Goal: Navigation & Orientation: Find specific page/section

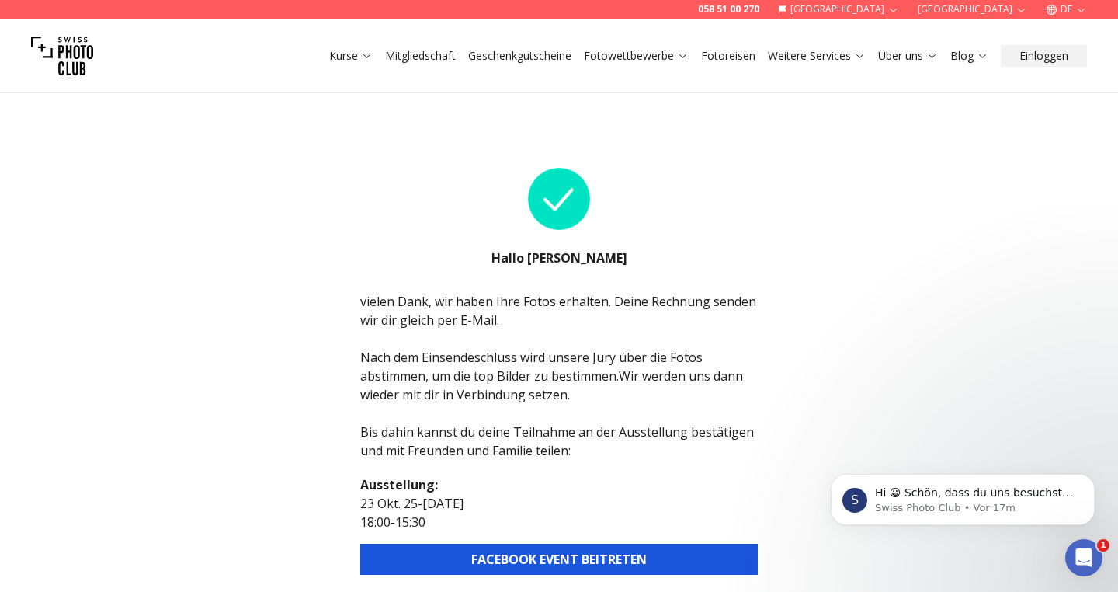
click at [306, 339] on div "058 51 00 270 Schweiz Wien DE Kurse Mitgliedschaft Geschenkgutscheine Fotowettb…" at bounding box center [559, 576] width 1118 height 1003
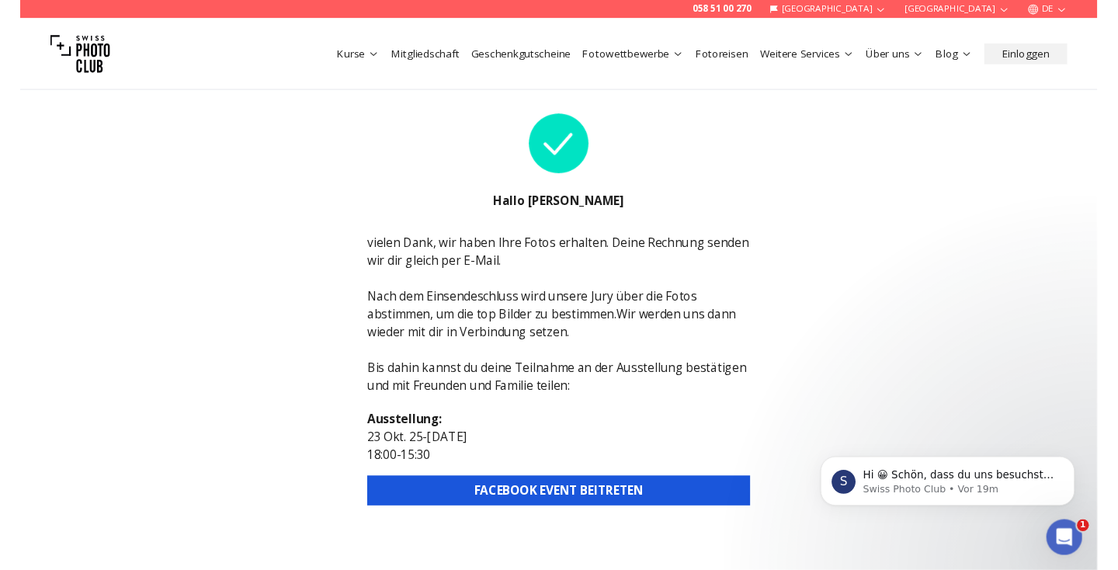
scroll to position [51, 0]
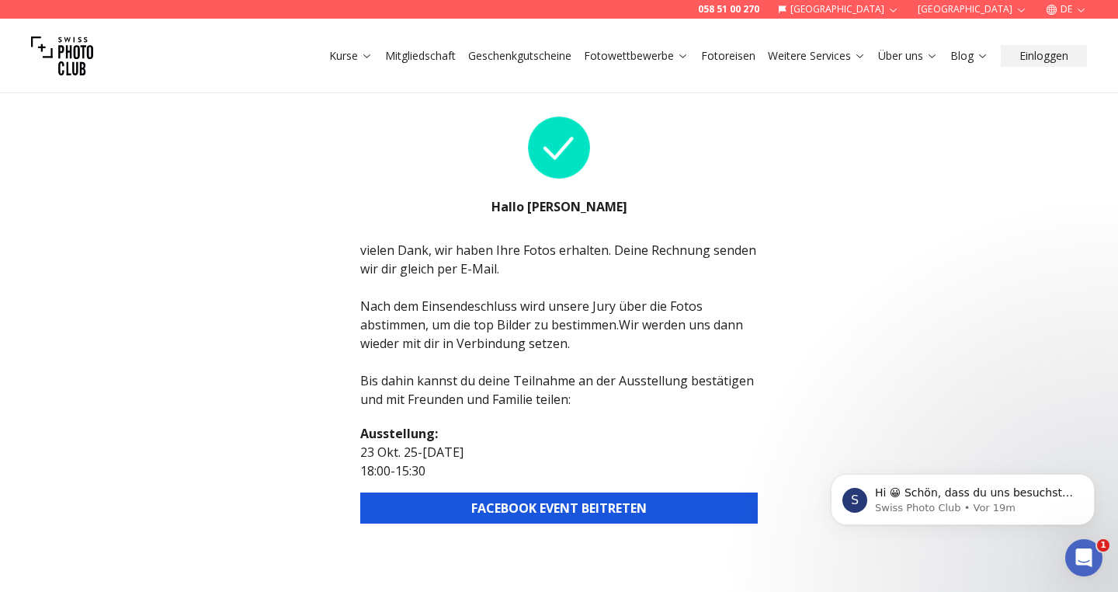
click at [504, 516] on button "FACEBOOK EVENT BEITRETEN" at bounding box center [559, 507] width 398 height 31
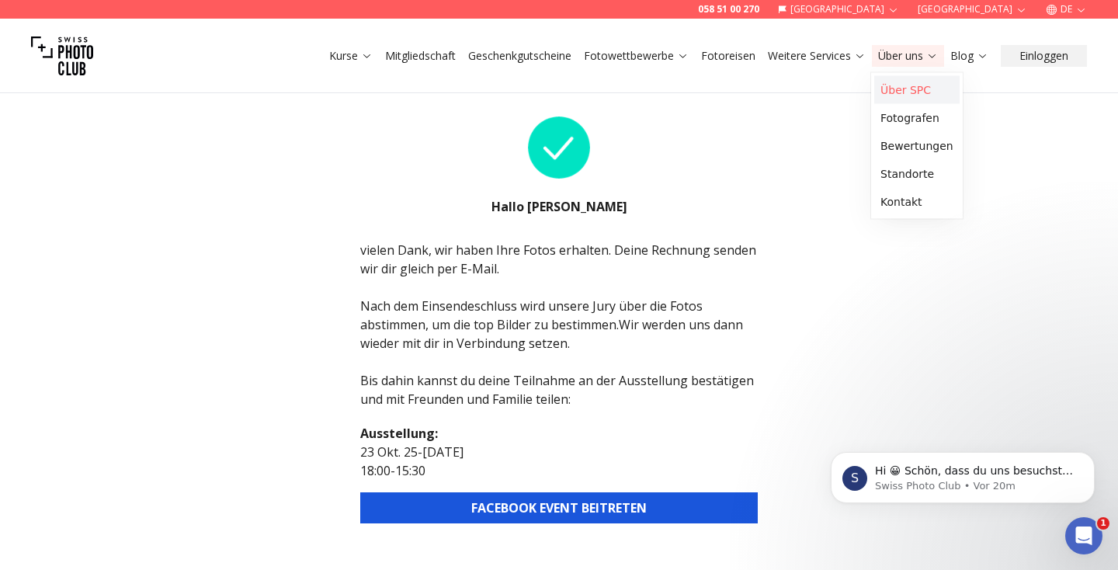
click at [908, 92] on link "Über SPC" at bounding box center [916, 90] width 85 height 28
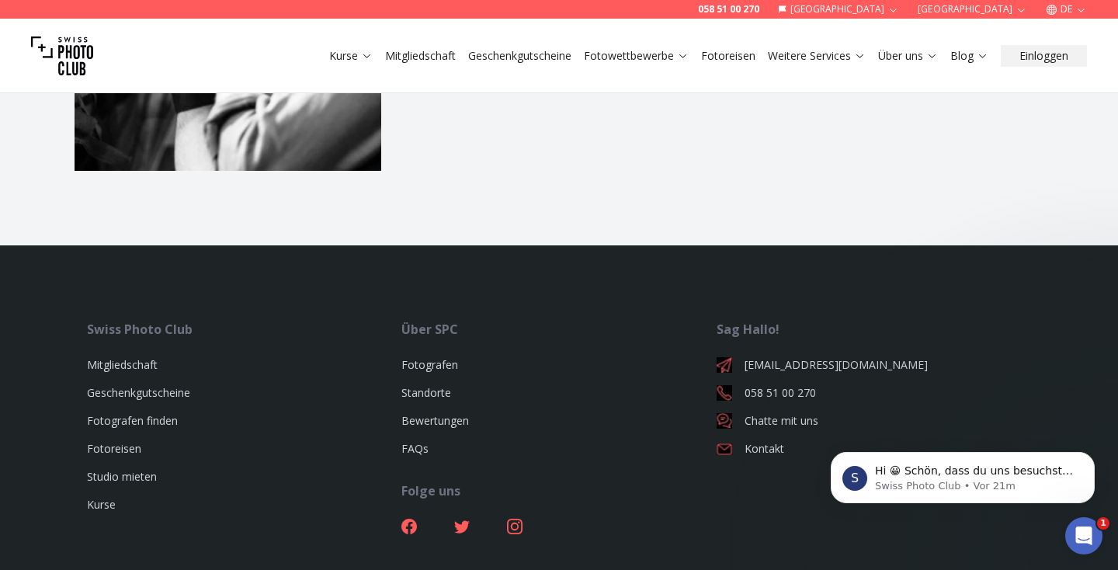
scroll to position [2276, 0]
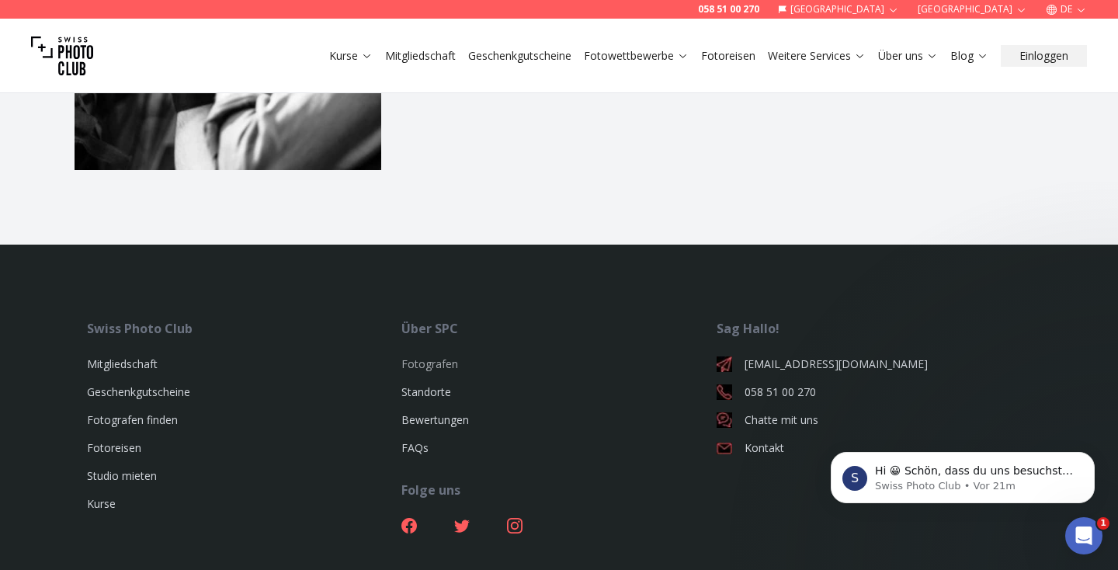
click at [433, 356] on link "Fotografen" at bounding box center [430, 363] width 57 height 15
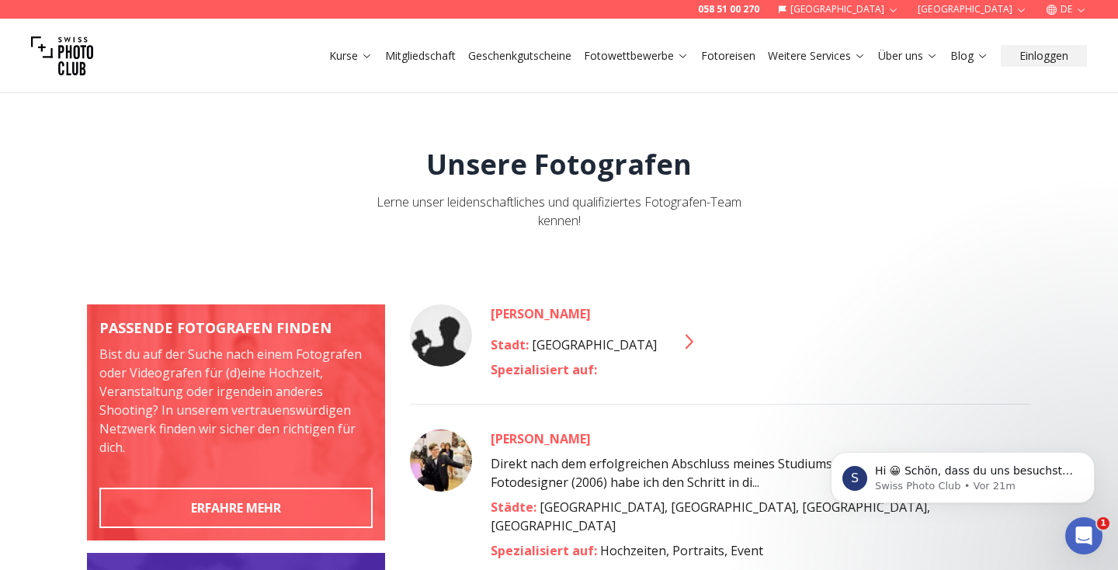
click at [676, 339] on icon at bounding box center [688, 341] width 25 height 25
click at [913, 176] on link "Standorte" at bounding box center [916, 174] width 85 height 28
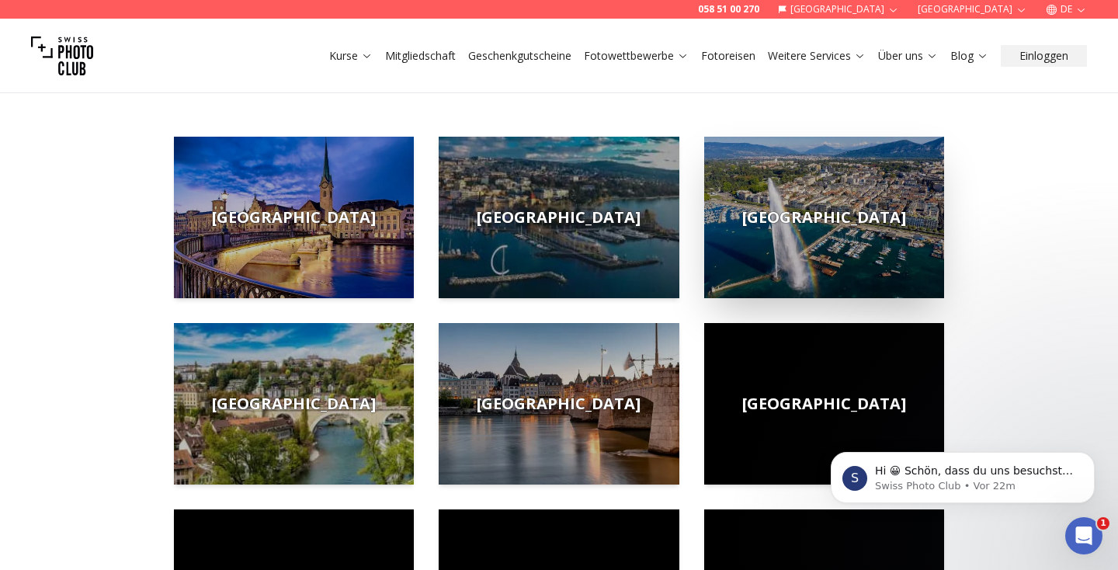
scroll to position [185, 0]
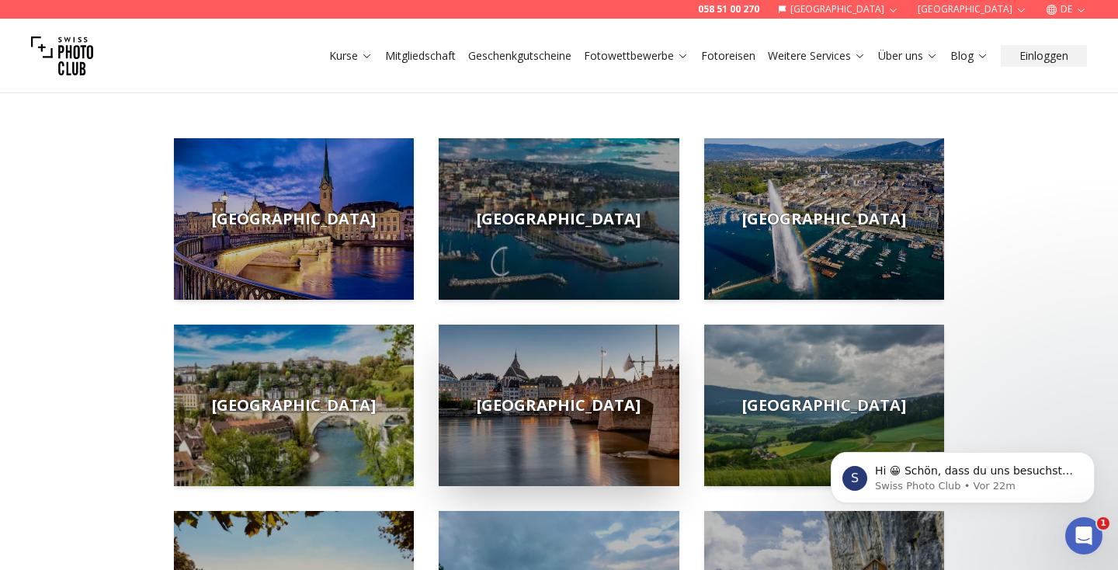
click at [552, 399] on span "[GEOGRAPHIC_DATA]" at bounding box center [559, 406] width 164 height 22
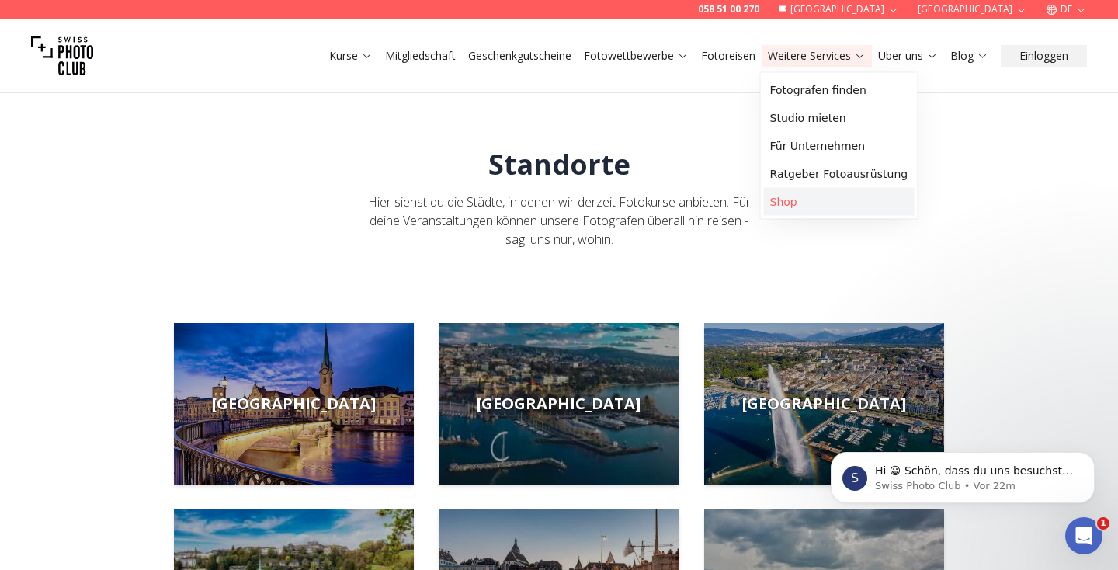
click at [793, 200] on link "Shop" at bounding box center [839, 202] width 151 height 28
